Goal: Task Accomplishment & Management: Complete application form

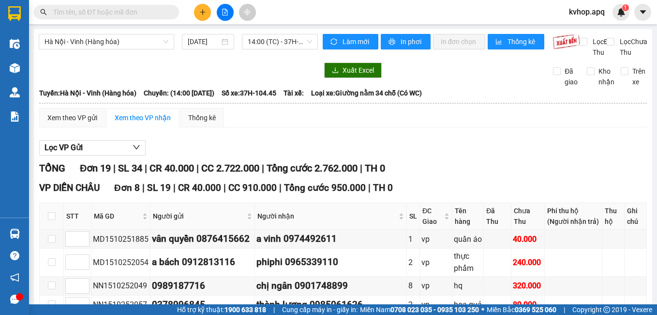
scroll to position [48, 0]
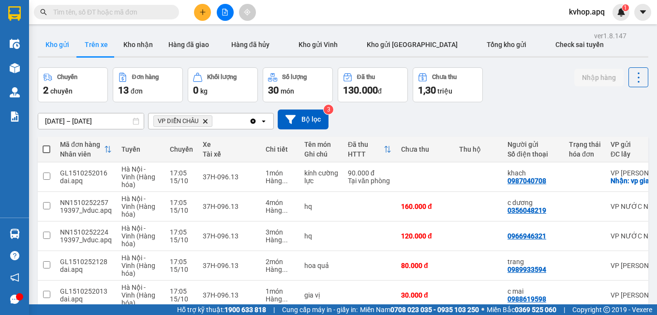
click at [58, 50] on button "Kho gửi" at bounding box center [57, 44] width 39 height 23
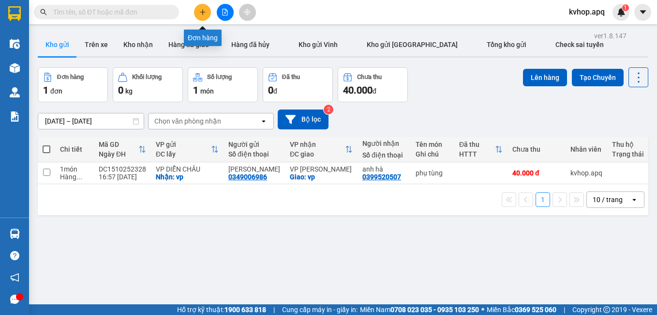
click at [202, 10] on icon "plus" at bounding box center [202, 12] width 7 height 7
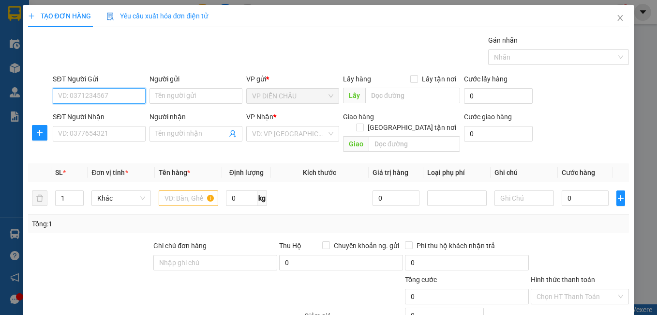
click at [115, 93] on input "SĐT Người Gửi" at bounding box center [99, 95] width 93 height 15
type input "0984251999"
click at [82, 108] on div "0984251999 - anh trọng" at bounding box center [98, 114] width 92 height 15
type input "anh trọng"
checkbox input "true"
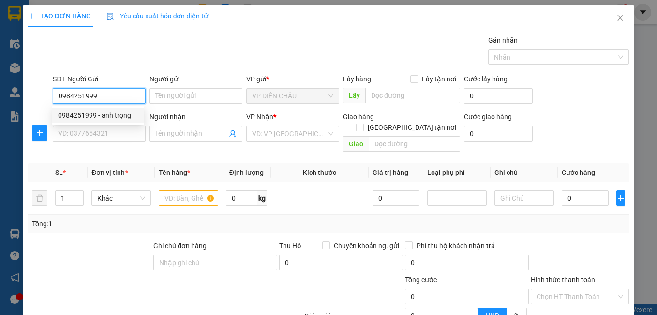
type input "vp"
type input "0984251999"
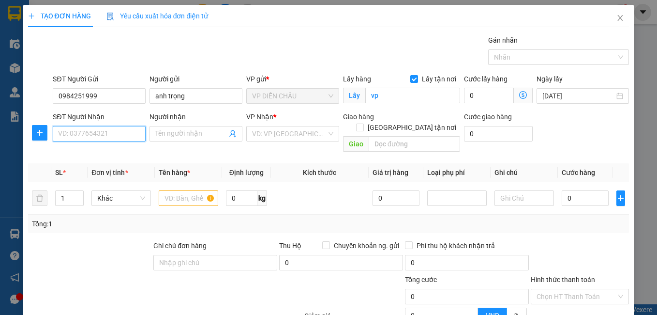
click at [84, 128] on input "SĐT Người Nhận" at bounding box center [99, 133] width 93 height 15
click at [104, 129] on input "SĐT Người Nhận" at bounding box center [99, 133] width 93 height 15
type input "0976452222"
click at [122, 155] on div "0976452222 - thế đoàn văn" at bounding box center [99, 153] width 83 height 11
type input "thế đoàn văn"
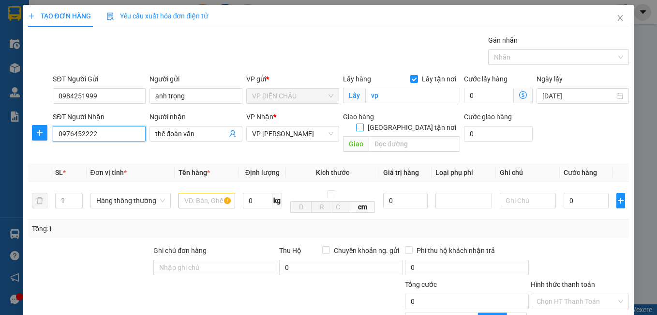
type input "0976452222"
click at [364, 123] on span at bounding box center [360, 127] width 8 height 8
click at [363, 123] on input "[GEOGRAPHIC_DATA] tận nơi" at bounding box center [359, 126] width 7 height 7
checkbox input "true"
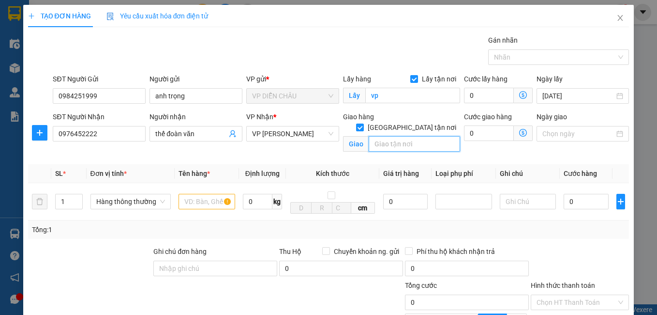
click at [404, 136] on input "text" at bounding box center [414, 143] width 91 height 15
type input "vp"
click at [194, 208] on input "text" at bounding box center [207, 201] width 57 height 15
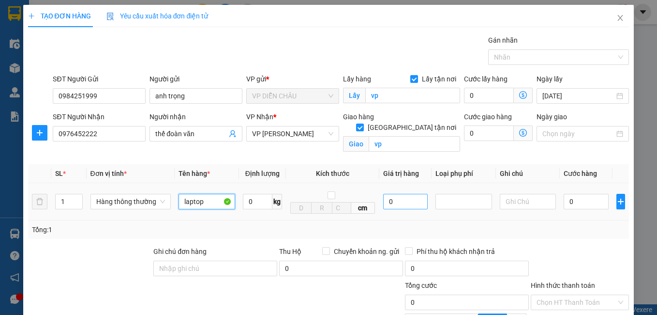
type input "laptop"
click at [383, 204] on input "0" at bounding box center [405, 201] width 45 height 15
type input "30.000.000"
click at [441, 201] on input "search" at bounding box center [442, 202] width 2 height 12
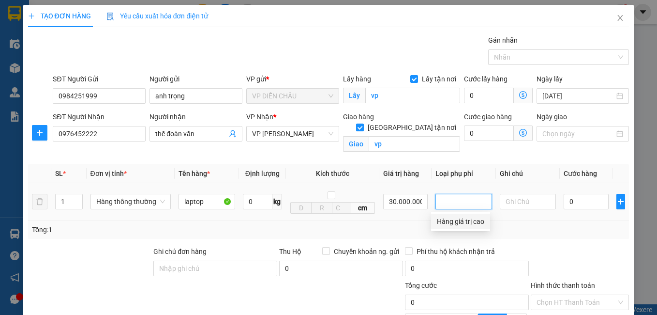
click at [451, 224] on div "Hàng giá trị cao" at bounding box center [460, 221] width 47 height 11
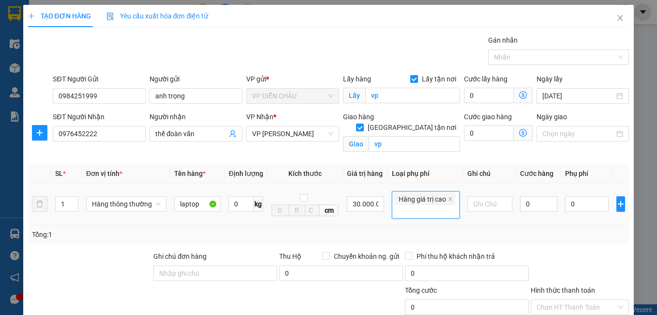
type input "150.000"
click at [520, 212] on input "0" at bounding box center [539, 203] width 38 height 15
drag, startPoint x: 516, startPoint y: 212, endPoint x: 513, endPoint y: 207, distance: 6.2
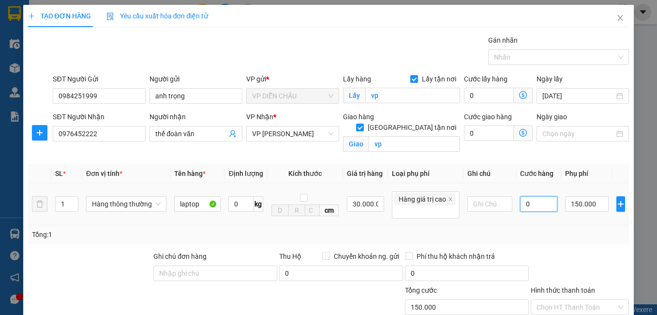
click at [520, 212] on input "0" at bounding box center [539, 203] width 38 height 15
type input "1"
type input "150.001"
type input "12"
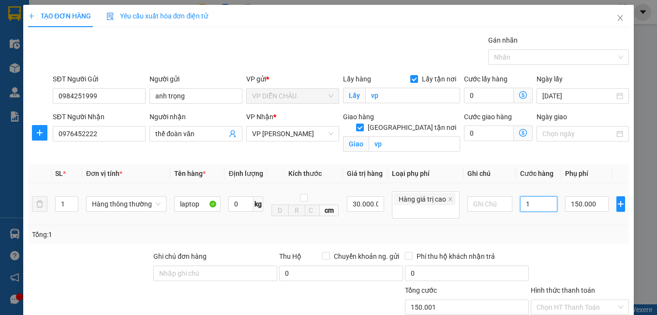
type input "150.012"
type input "120"
type input "150.120"
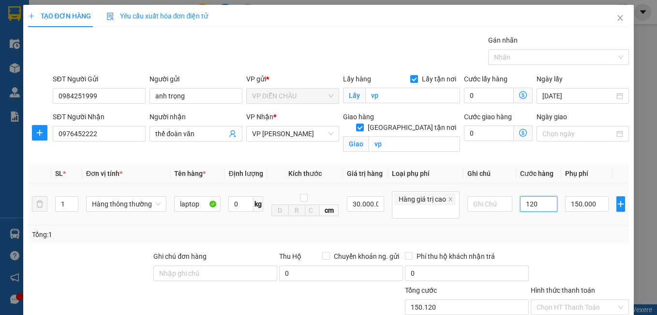
type input "1.200"
type input "151.200"
type input "12.000"
type input "162.000"
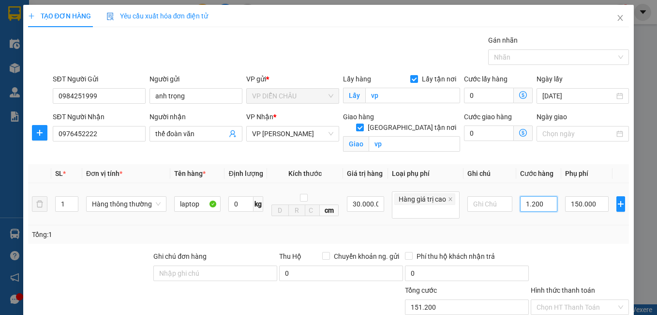
type input "162.000"
type input "120.000"
type input "270.000"
type input "12.000"
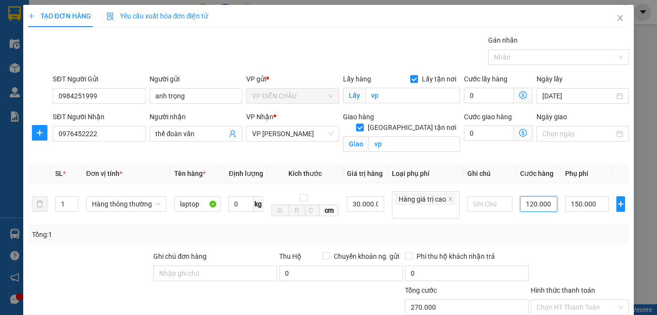
type input "162.000"
type input "1.200"
type input "151.200"
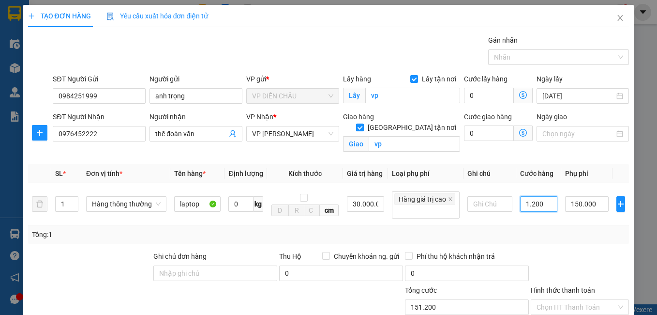
type input "120"
type input "150.120"
type input "12"
type input "150.012"
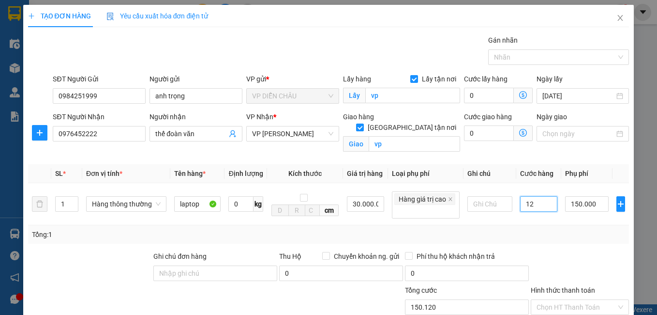
type input "150.012"
type input "1"
type input "150.001"
type input "10"
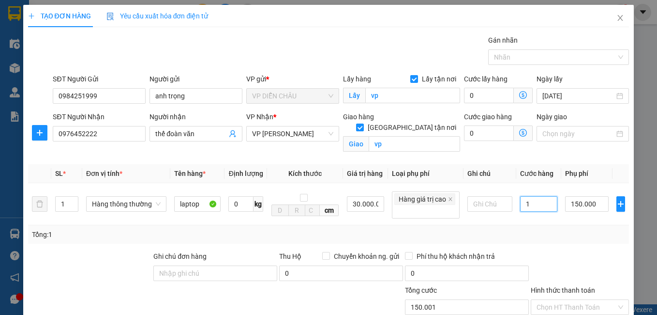
type input "150.010"
type input "100"
type input "150.100"
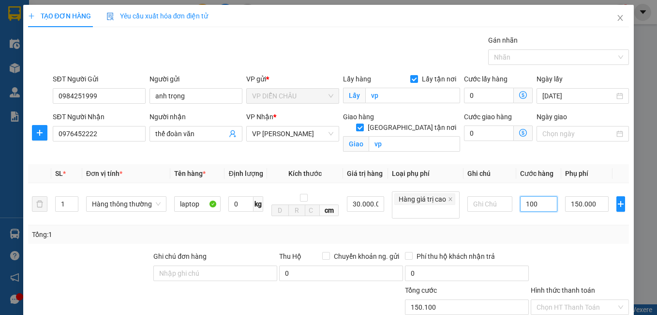
type input "1.000"
type input "151.000"
type input "10.000"
type input "160.000"
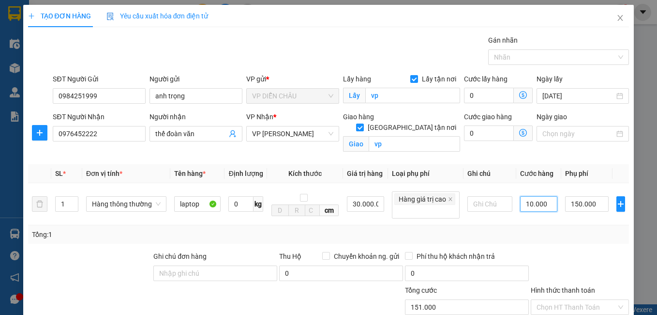
type input "160.000"
type input "100.000"
type input "250.000"
type input "1.000.000"
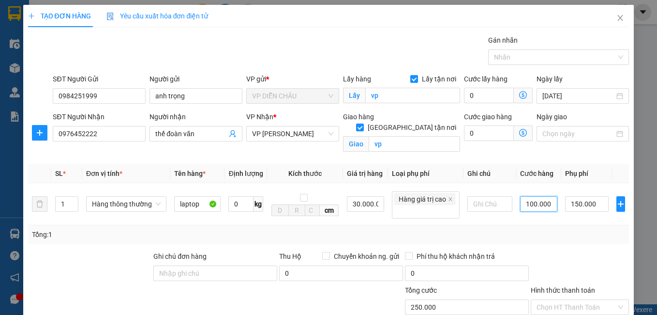
type input "1.150.000"
type input "100.000"
type input "250.000"
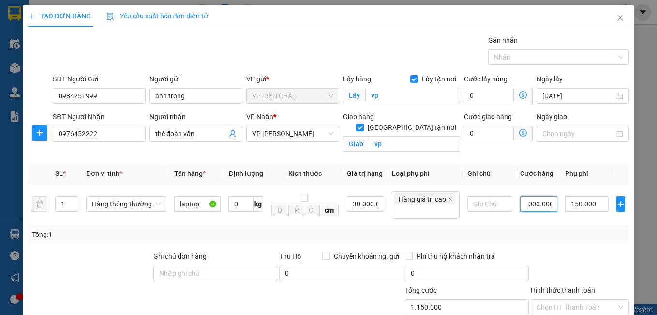
type input "250.000"
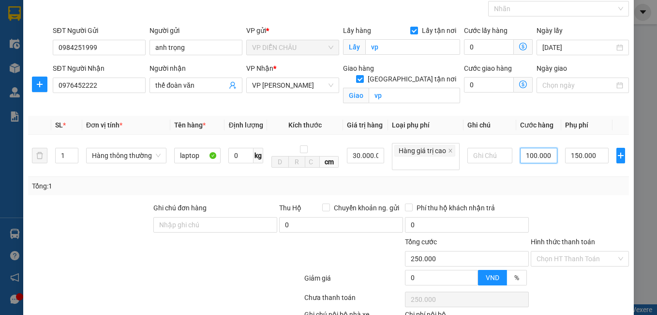
scroll to position [97, 0]
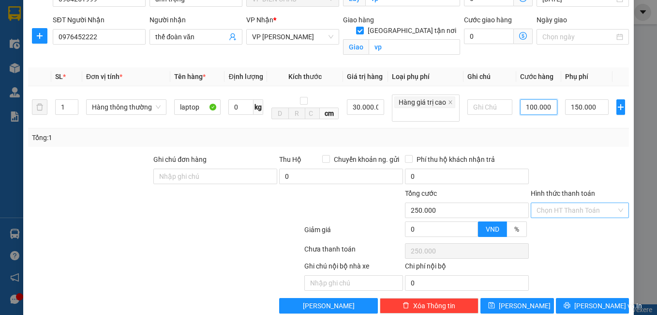
type input "100.000"
click at [583, 217] on input "Hình thức thanh toán" at bounding box center [577, 210] width 80 height 15
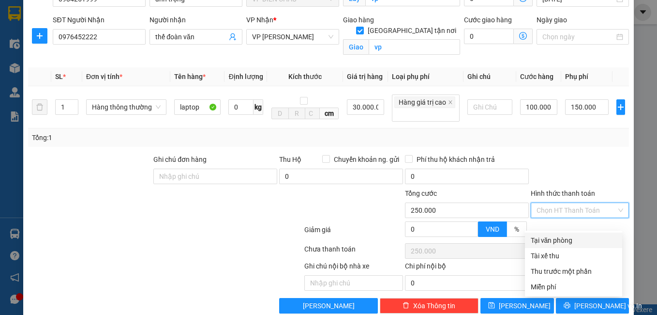
click at [561, 236] on div "Tại văn phòng" at bounding box center [574, 240] width 86 height 11
type input "0"
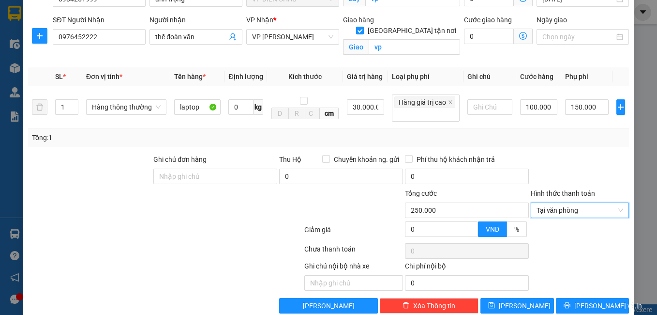
scroll to position [125, 0]
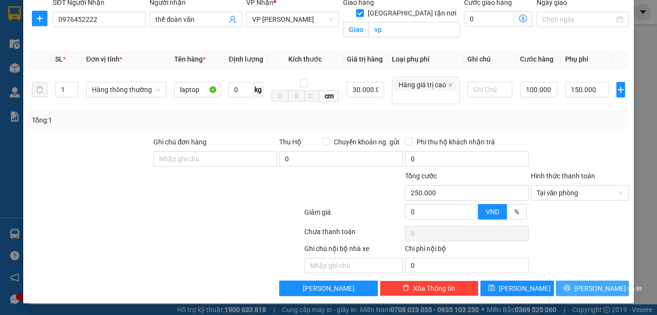
click at [572, 284] on button "[PERSON_NAME] và In" at bounding box center [593, 287] width 74 height 15
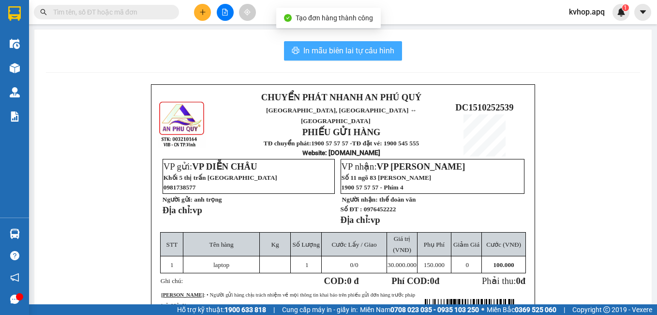
click at [338, 52] on span "In mẫu biên lai tự cấu hình" at bounding box center [348, 51] width 91 height 12
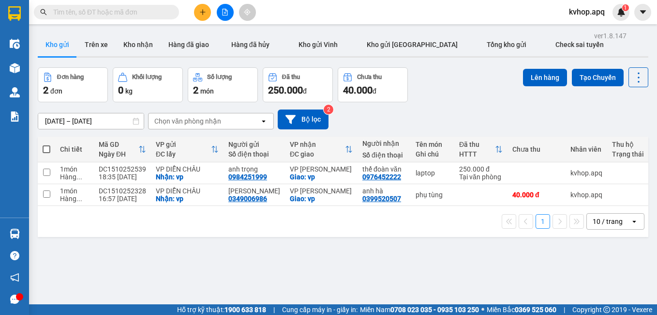
click at [248, 263] on div "ver 1.8.147 Kho gửi Trên xe Kho nhận Hàng đã giao Hàng đã hủy Kho gửi Vinh Kho …" at bounding box center [343, 186] width 619 height 315
click at [377, 143] on div "Người nhận" at bounding box center [385, 143] width 44 height 8
click at [375, 143] on div "Người nhận" at bounding box center [385, 143] width 44 height 8
click at [657, 314] on html "Kết quả tìm kiếm ( 0 ) Bộ lọc No Data kvhop.apq 1 Điều hành xe Kho hàng mới Quả…" at bounding box center [328, 157] width 657 height 315
